Goal: Communication & Community: Answer question/provide support

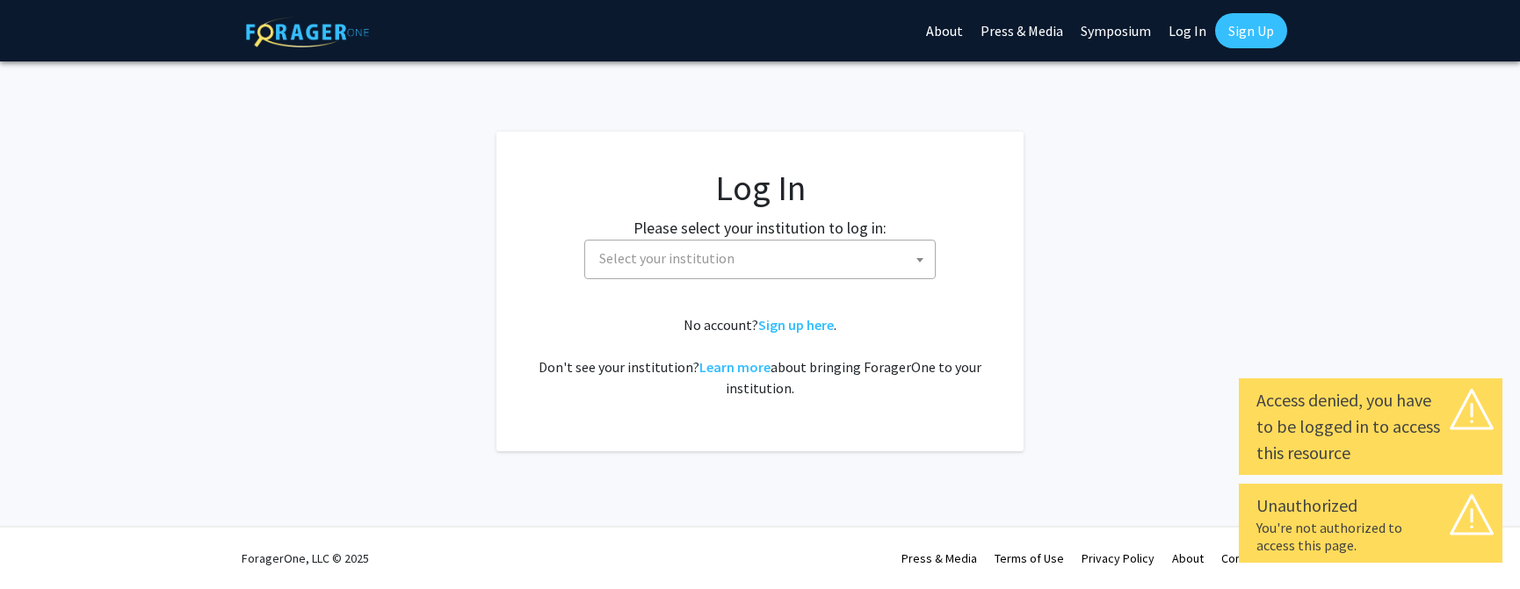
select select
click at [726, 272] on span "Select your institution" at bounding box center [763, 259] width 343 height 36
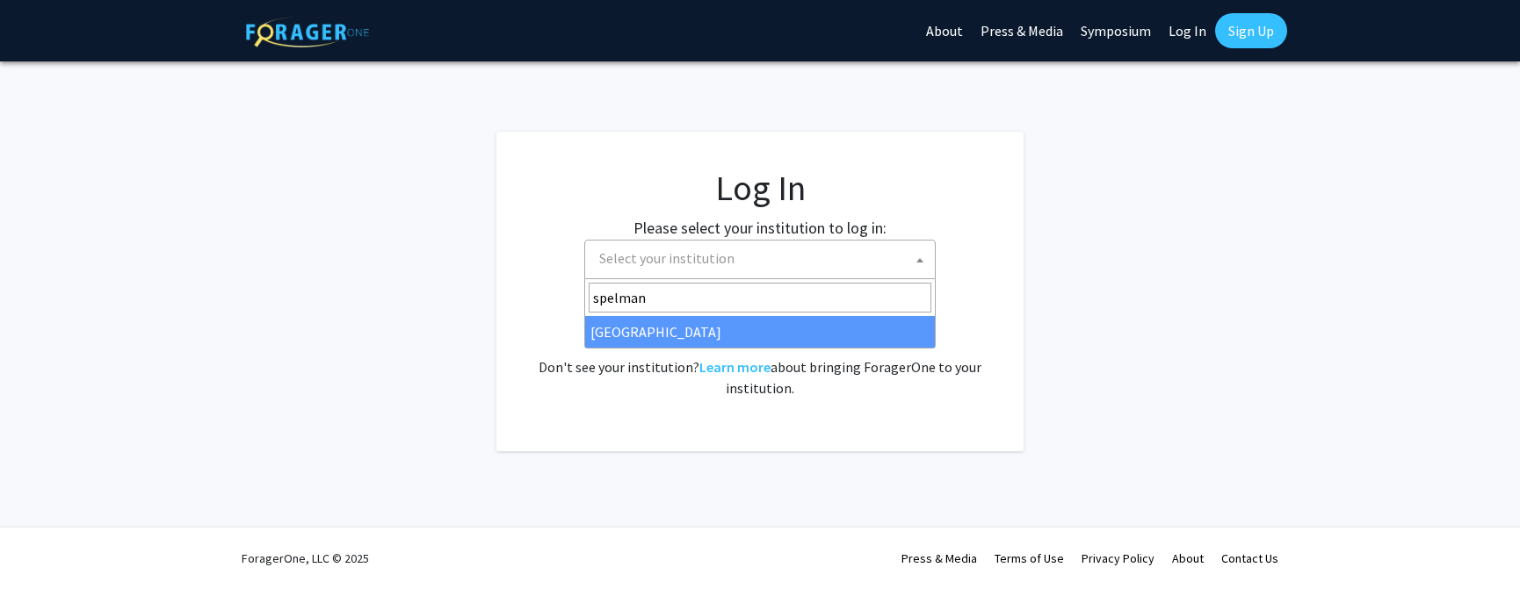
type input "spelman"
select select "4"
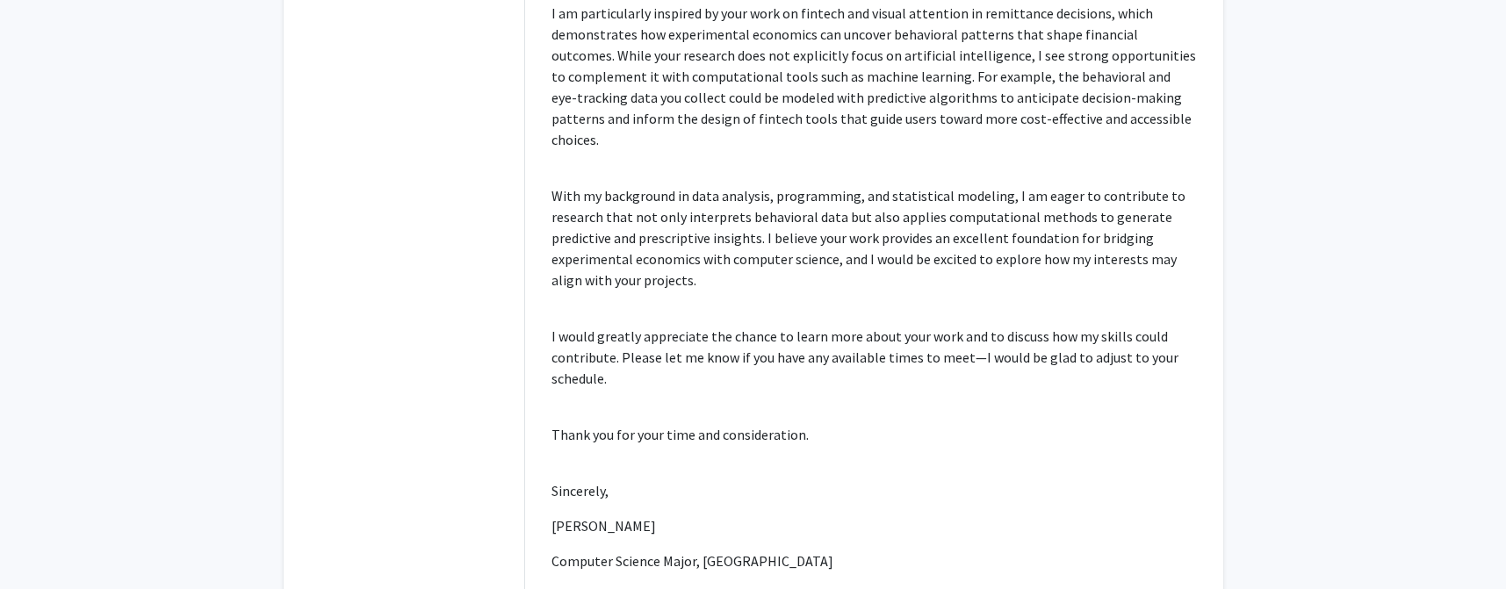
scroll to position [797, 0]
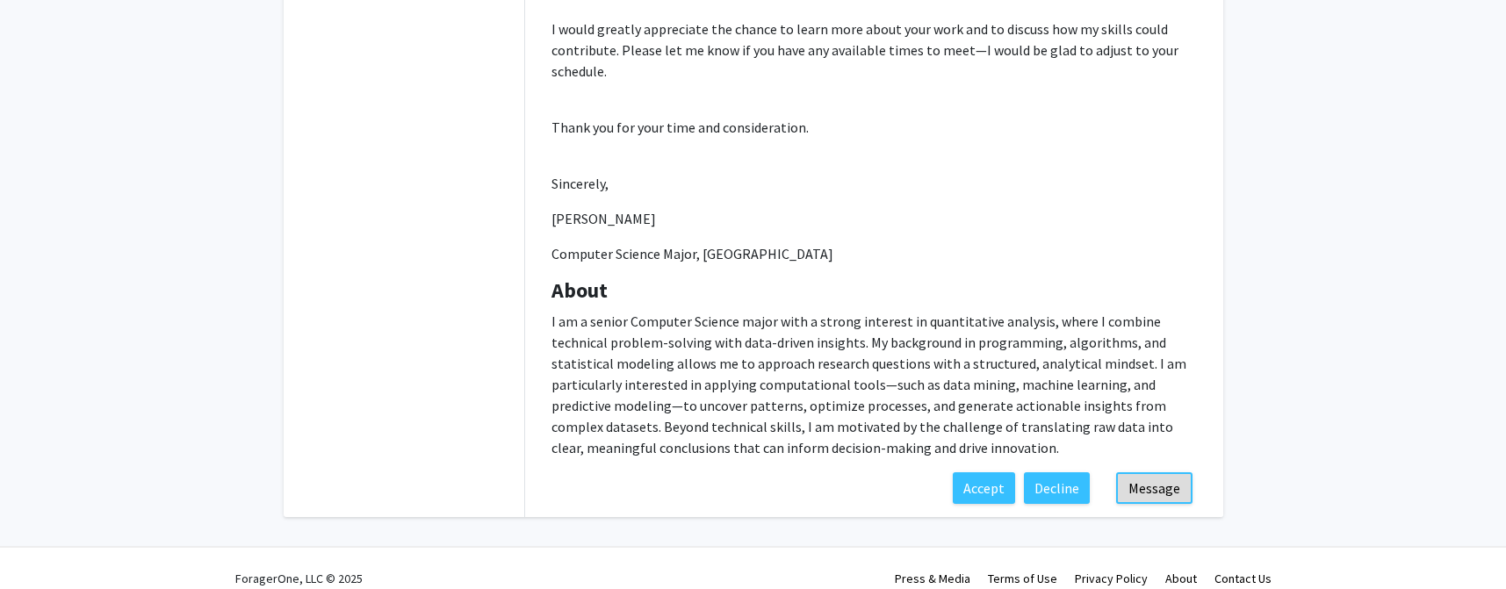
click at [1144, 478] on button "Message" at bounding box center [1154, 489] width 76 height 32
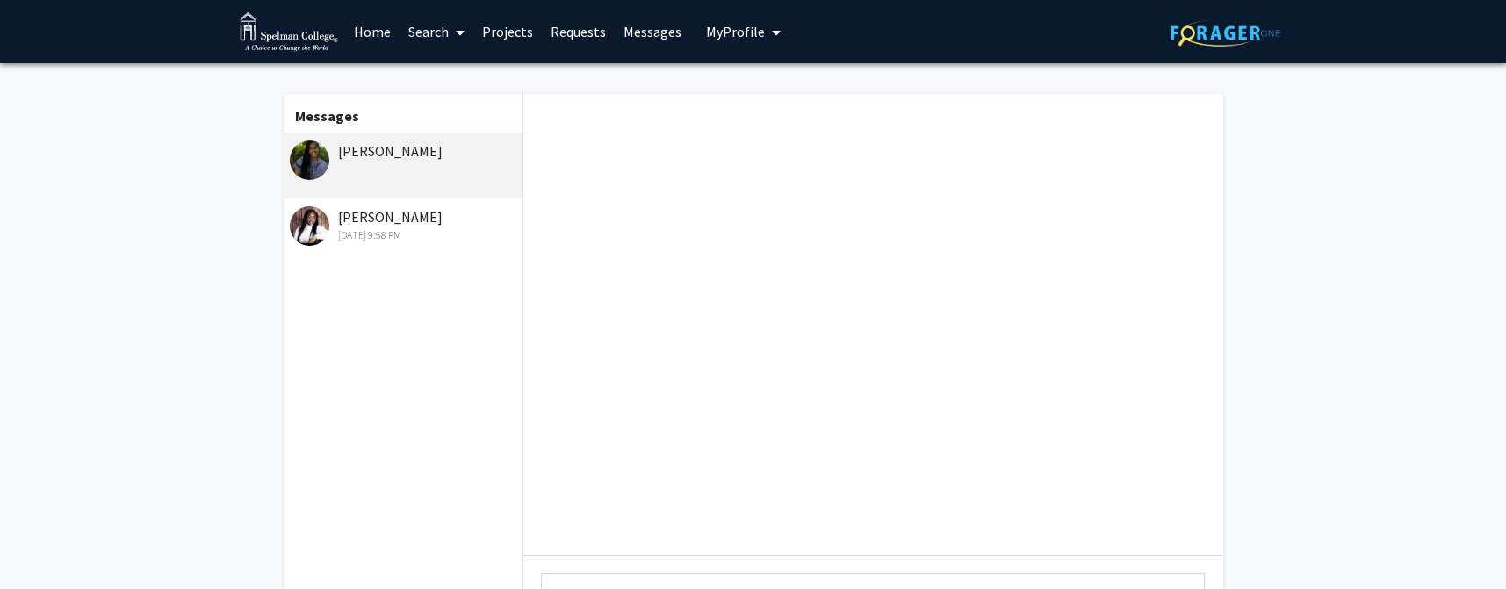
click at [397, 227] on div "[PERSON_NAME] [DATE] 9:58 PM" at bounding box center [404, 224] width 229 height 37
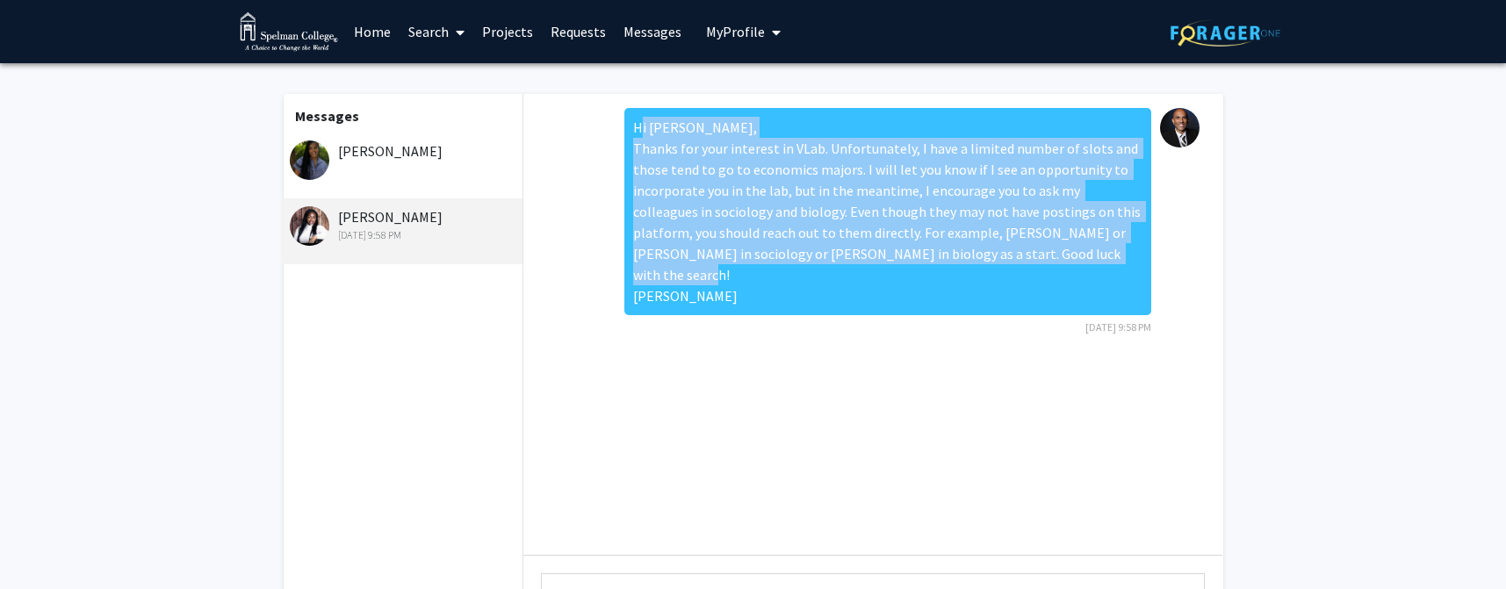
drag, startPoint x: 636, startPoint y: 128, endPoint x: 711, endPoint y: 272, distance: 162.2
click at [718, 292] on div "Hi [PERSON_NAME], Thanks for your interest in VLab. Unfortunately, I have a lim…" at bounding box center [888, 211] width 527 height 207
copy div "Hi [PERSON_NAME], Thanks for your interest in VLab. Unfortunately, I have a lim…"
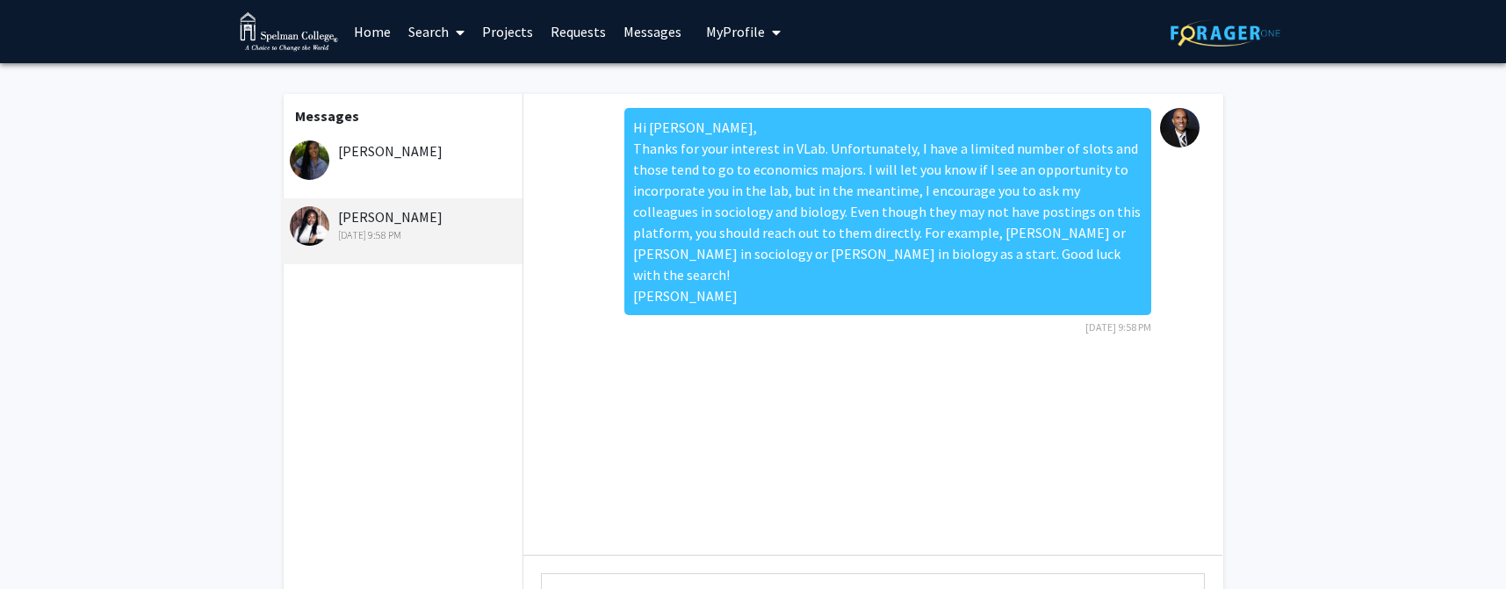
click at [350, 164] on div "[PERSON_NAME]" at bounding box center [402, 166] width 242 height 66
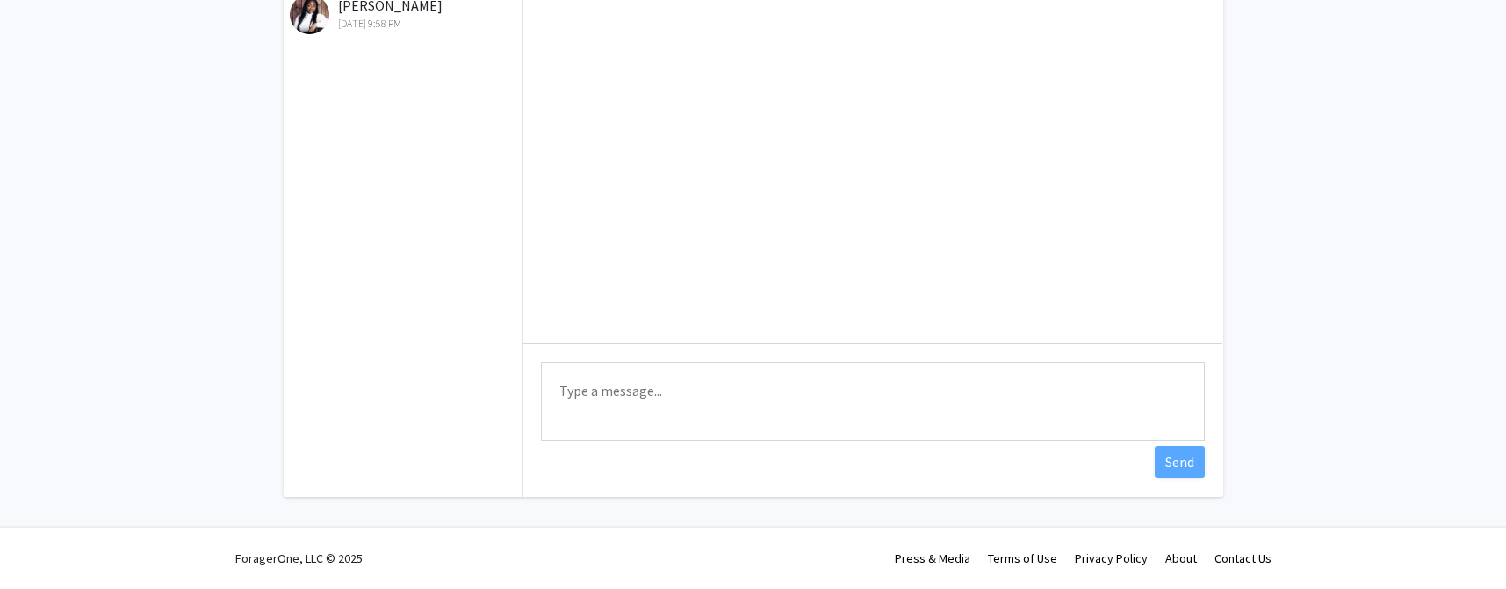
scroll to position [211, 0]
click at [643, 385] on textarea "Type a message" at bounding box center [873, 402] width 664 height 79
paste textarea "Hi [PERSON_NAME], Thanks for your interest in VLab. Unfortunately, I have a lim…"
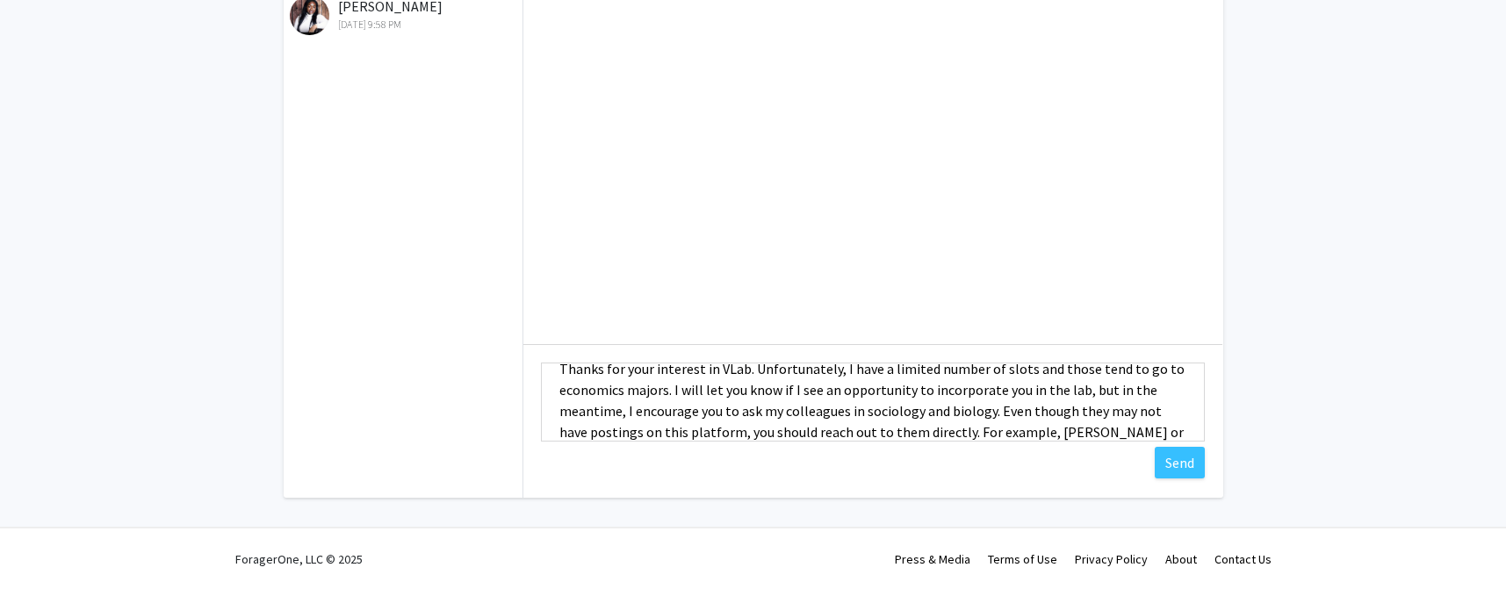
scroll to position [11, 0]
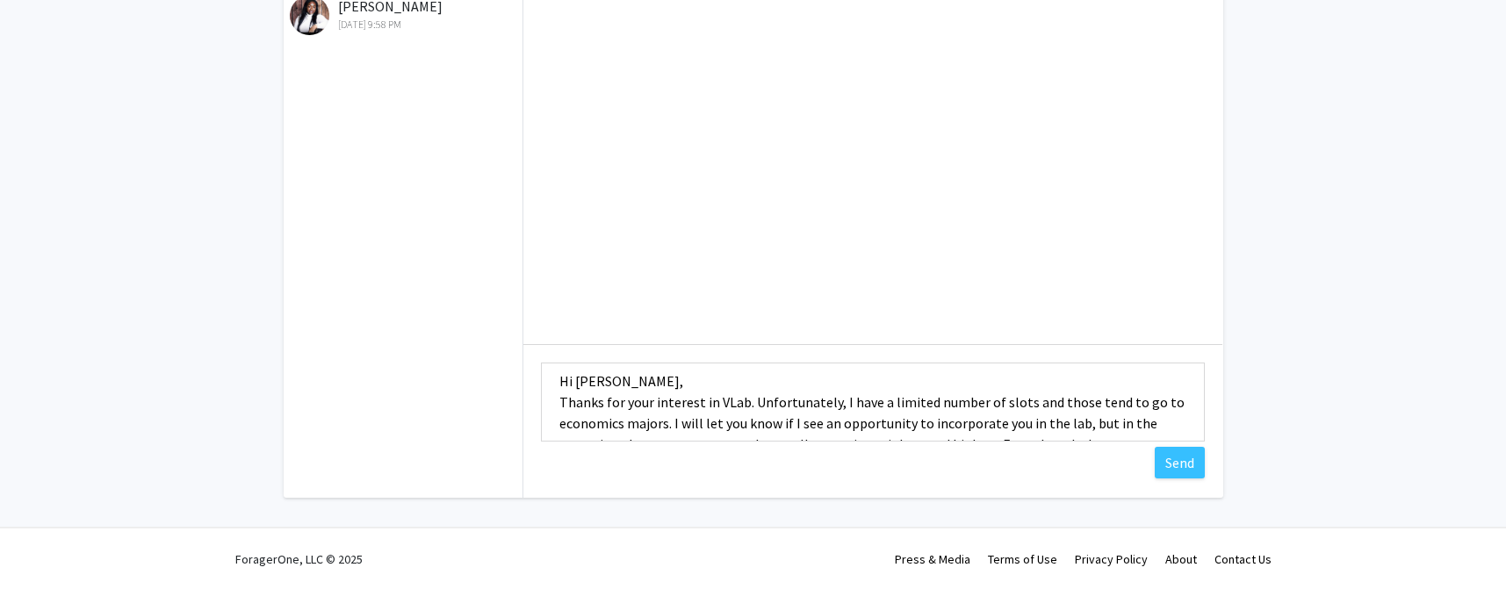
click at [572, 381] on textarea "Hi [PERSON_NAME], Thanks for your interest in VLab. Unfortunately, I have a lim…" at bounding box center [873, 402] width 664 height 79
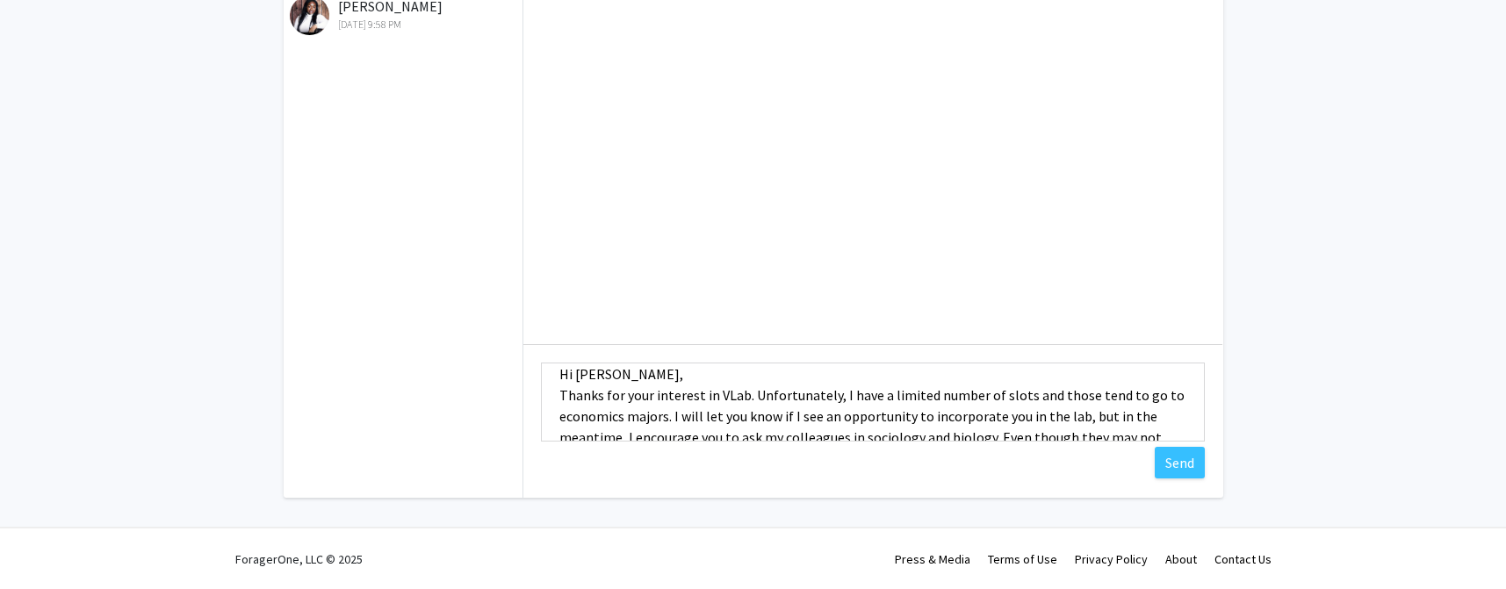
scroll to position [29, 0]
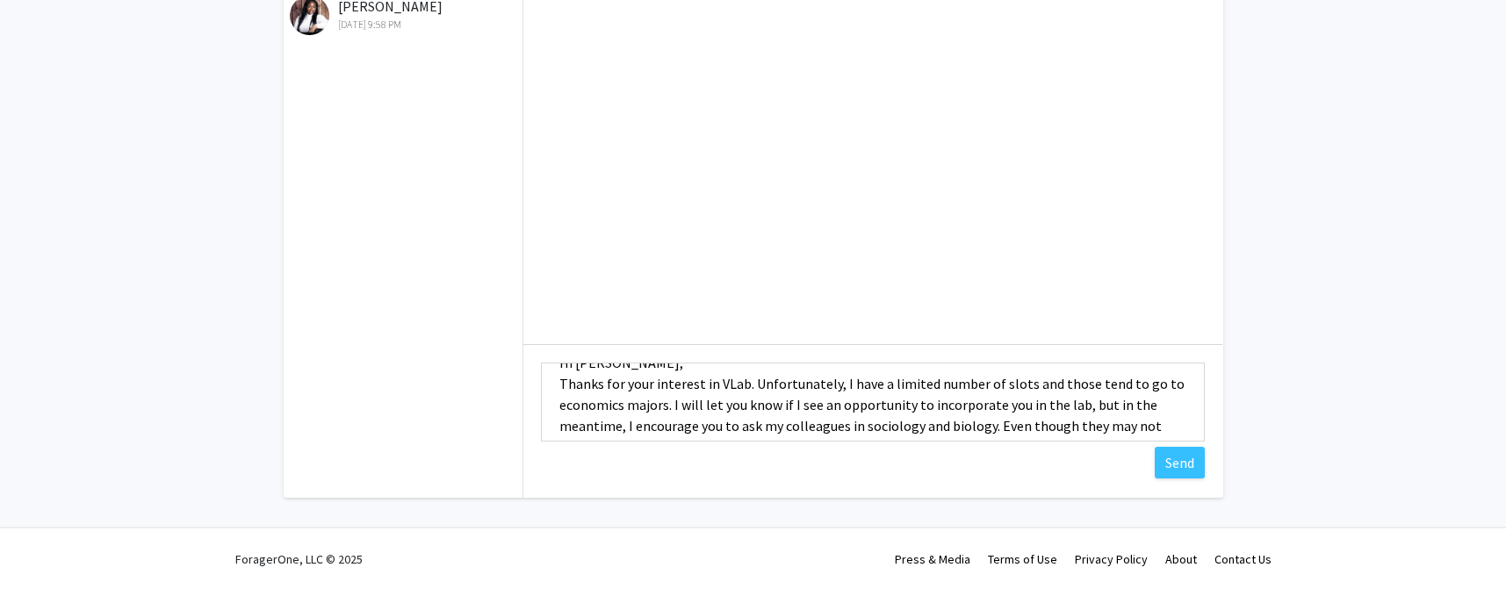
click at [858, 430] on textarea "Hi [PERSON_NAME], Thanks for your interest in VLab. Unfortunately, I have a lim…" at bounding box center [873, 402] width 664 height 79
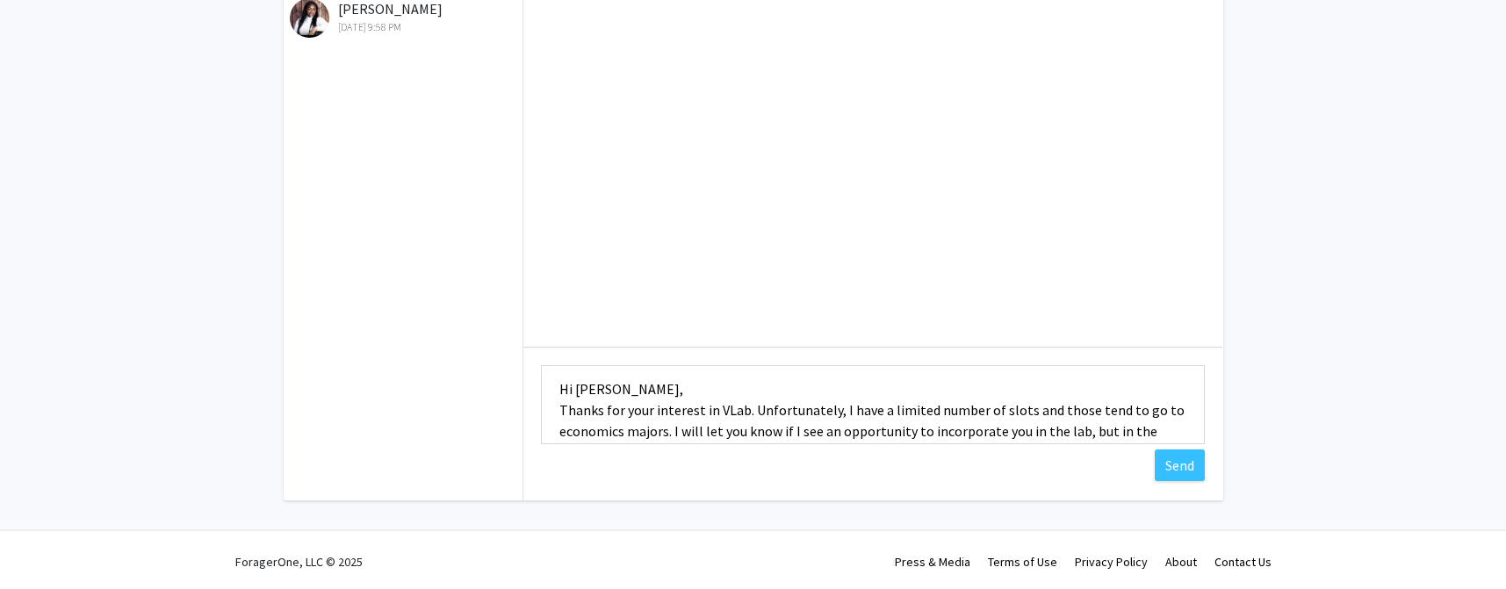
scroll to position [214, 0]
type textarea "Hi [PERSON_NAME], Thanks for your interest in VLab. Unfortunately, I have a lim…"
click at [1169, 467] on button "Send" at bounding box center [1180, 462] width 50 height 32
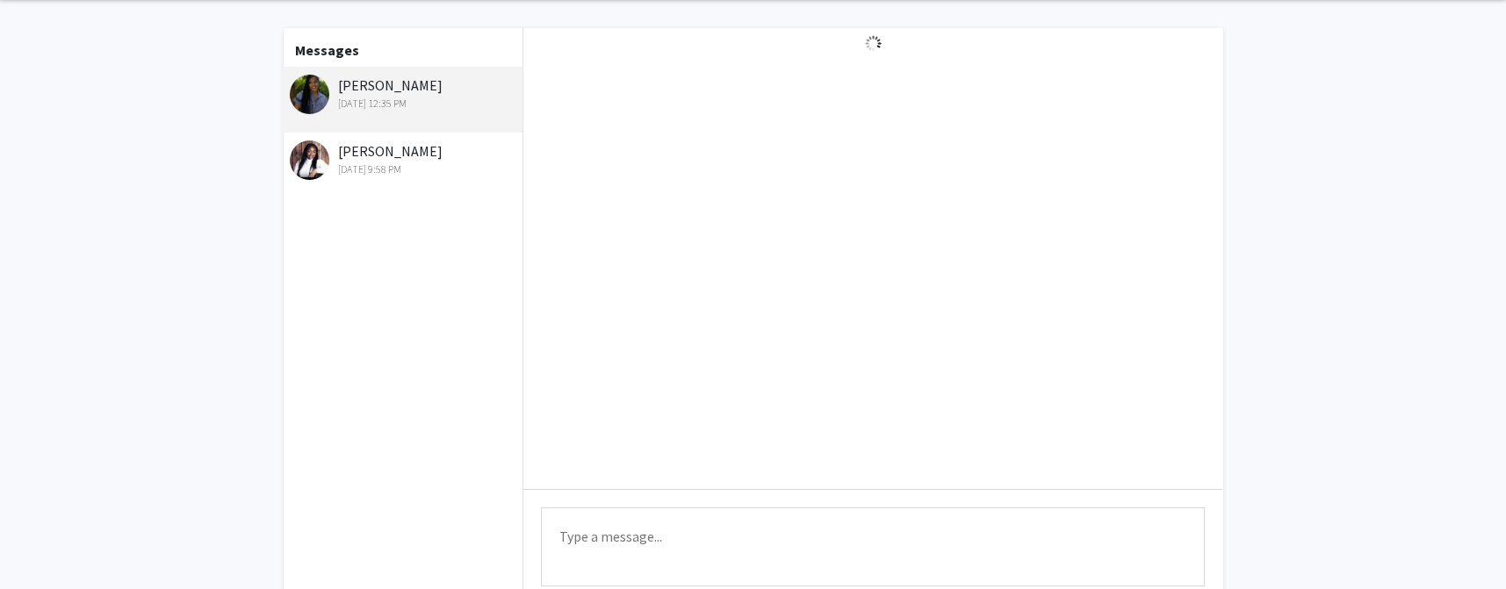
scroll to position [0, 0]
